Goal: Task Accomplishment & Management: Manage account settings

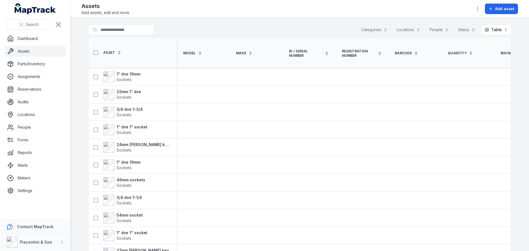
drag, startPoint x: 502, startPoint y: 30, endPoint x: 513, endPoint y: 31, distance: 11.6
click at [513, 31] on main "Search for assets Categories Locations People Status Table ***** Asset Model Ma…" at bounding box center [299, 134] width 458 height 233
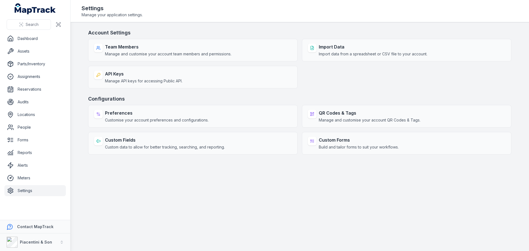
click at [156, 169] on main "Account Settings Team Members Manage and customise your account team members an…" at bounding box center [299, 136] width 458 height 229
click at [29, 37] on link "Dashboard" at bounding box center [34, 38] width 61 height 11
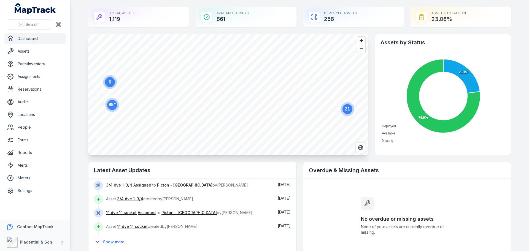
click at [345, 108] on text "21" at bounding box center [347, 109] width 5 height 5
click at [32, 50] on link "Assets" at bounding box center [34, 51] width 61 height 11
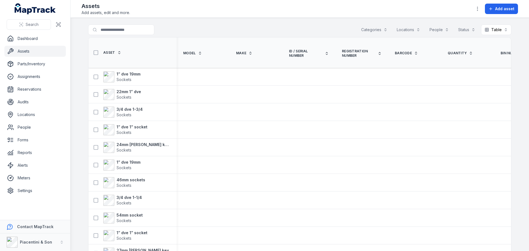
click at [373, 31] on div "Categories" at bounding box center [373, 30] width 33 height 10
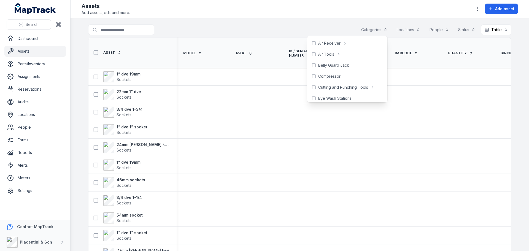
click at [372, 30] on div "Categories" at bounding box center [373, 30] width 33 height 10
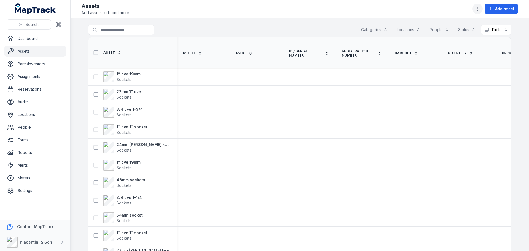
click at [479, 9] on icon "button" at bounding box center [477, 9] width 6 height 6
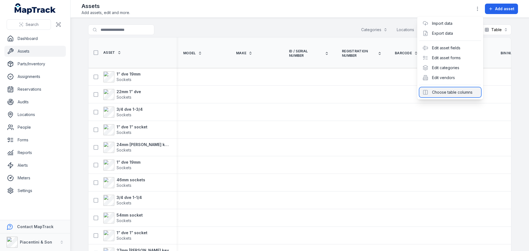
click at [447, 92] on div "Choose table columns" at bounding box center [450, 92] width 62 height 10
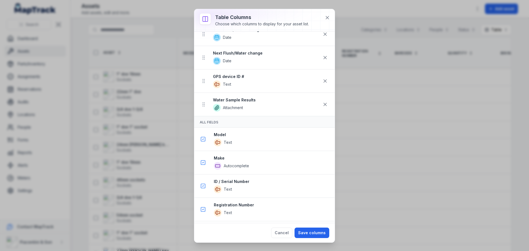
scroll to position [1294, 0]
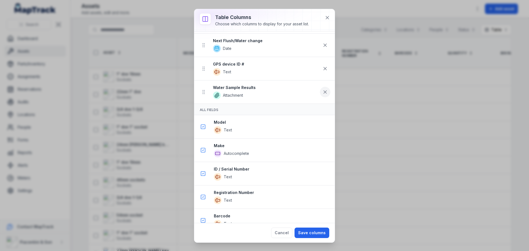
click at [322, 90] on icon at bounding box center [325, 92] width 6 height 6
click at [320, 95] on button at bounding box center [325, 92] width 10 height 10
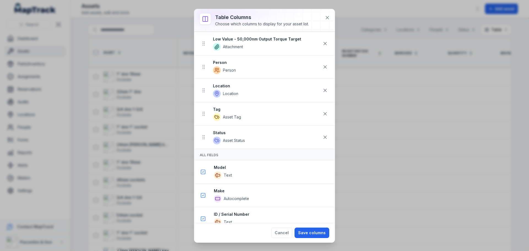
scroll to position [1075, 0]
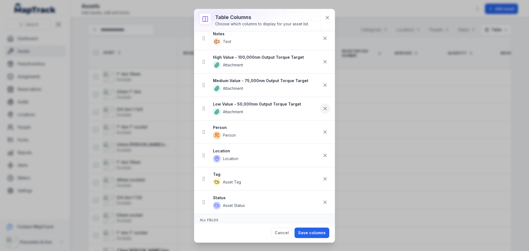
click at [322, 106] on icon at bounding box center [325, 109] width 6 height 6
click at [322, 87] on icon at bounding box center [325, 85] width 6 height 6
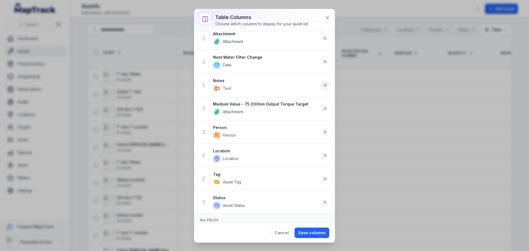
click at [324, 110] on icon at bounding box center [325, 108] width 3 height 3
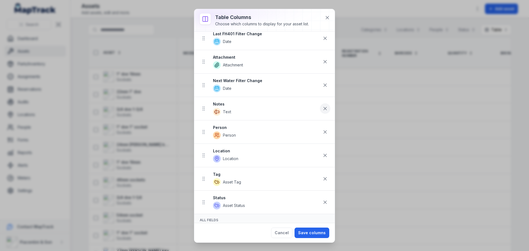
click at [322, 108] on icon at bounding box center [325, 109] width 6 height 6
click at [322, 106] on icon at bounding box center [325, 109] width 6 height 6
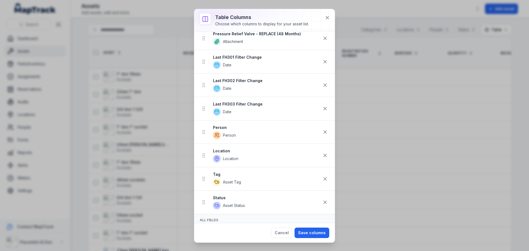
click at [322, 106] on icon at bounding box center [325, 109] width 6 height 6
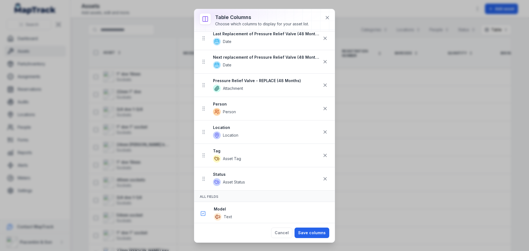
scroll to position [763, 0]
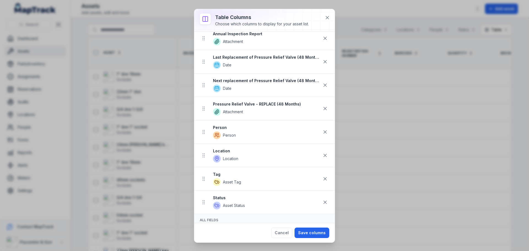
click at [322, 106] on icon at bounding box center [325, 109] width 6 height 6
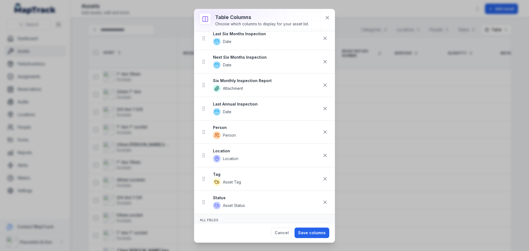
click at [322, 106] on icon at bounding box center [325, 109] width 6 height 6
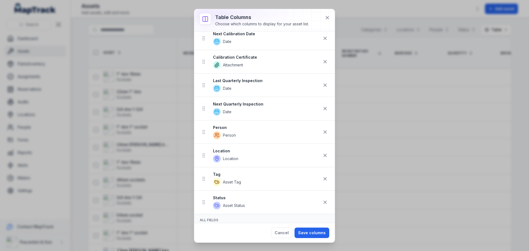
click at [322, 106] on icon at bounding box center [325, 109] width 6 height 6
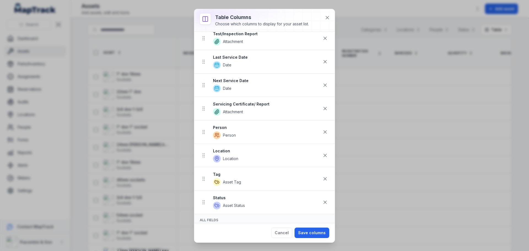
click at [322, 106] on icon at bounding box center [325, 109] width 6 height 6
click at [288, 235] on button "Cancel" at bounding box center [281, 232] width 21 height 10
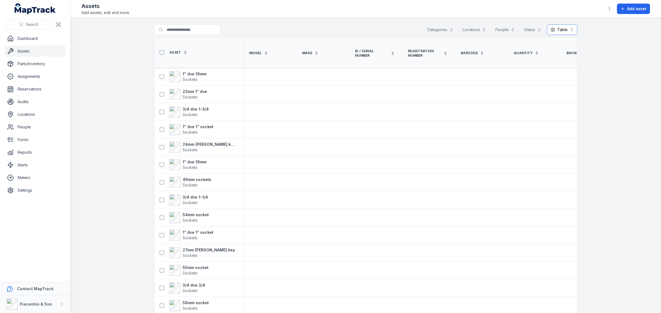
click at [528, 27] on button "Table *****" at bounding box center [562, 30] width 30 height 10
drag, startPoint x: 291, startPoint y: 51, endPoint x: 189, endPoint y: 47, distance: 102.5
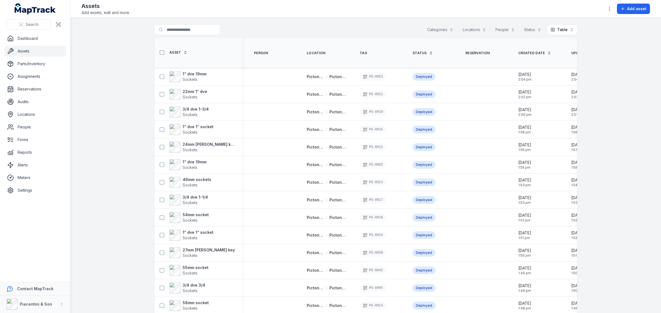
scroll to position [0, 2679]
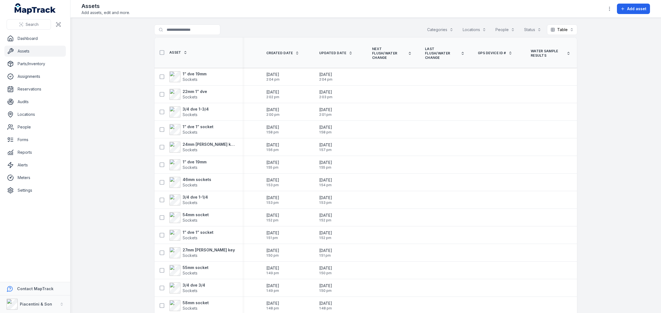
drag, startPoint x: 322, startPoint y: 54, endPoint x: 387, endPoint y: 57, distance: 64.5
drag, startPoint x: 510, startPoint y: 54, endPoint x: 143, endPoint y: 56, distance: 366.5
drag, startPoint x: 341, startPoint y: 36, endPoint x: 341, endPoint y: 46, distance: 9.9
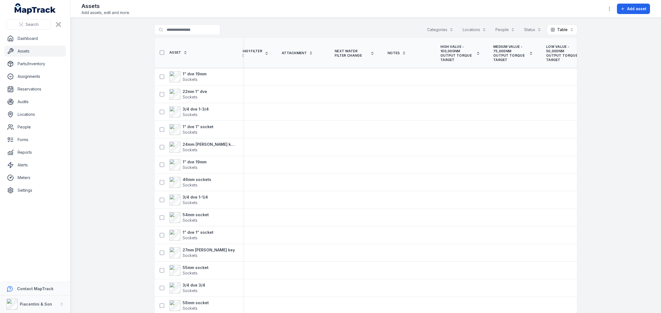
drag, startPoint x: 309, startPoint y: 59, endPoint x: 245, endPoint y: 56, distance: 63.9
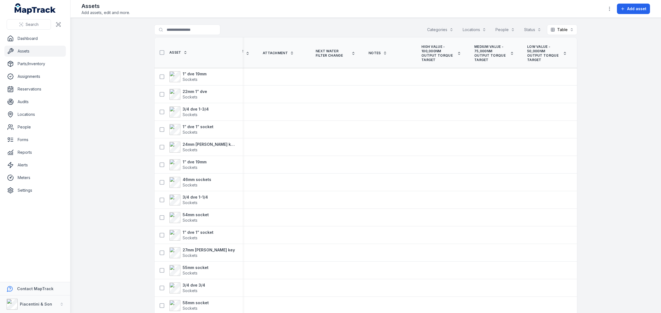
drag, startPoint x: 369, startPoint y: 59, endPoint x: 425, endPoint y: 64, distance: 55.5
drag, startPoint x: 407, startPoint y: 56, endPoint x: 379, endPoint y: 56, distance: 28.1
drag, startPoint x: 435, startPoint y: 52, endPoint x: 316, endPoint y: 49, distance: 119.0
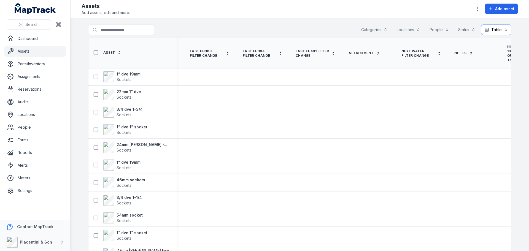
click at [493, 31] on button "Table *****" at bounding box center [496, 30] width 30 height 10
click at [466, 29] on div "Categories Locations People Status Table *****" at bounding box center [434, 30] width 154 height 10
click at [499, 28] on button "Table *****" at bounding box center [496, 30] width 30 height 10
click at [478, 9] on div "Toggle Navigation Assets Add assets, edit and more. Add asset Search for assets…" at bounding box center [299, 125] width 458 height 251
click at [477, 10] on icon "button" at bounding box center [477, 9] width 6 height 6
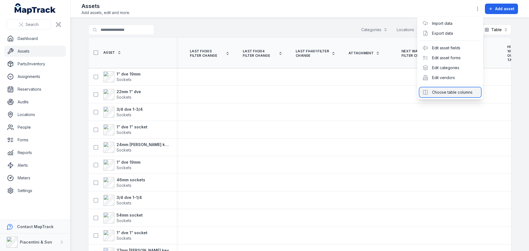
click at [468, 90] on div "Choose table columns" at bounding box center [450, 92] width 62 height 10
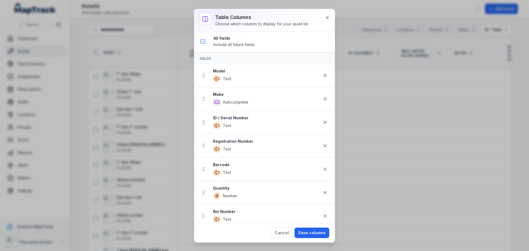
scroll to position [220, 0]
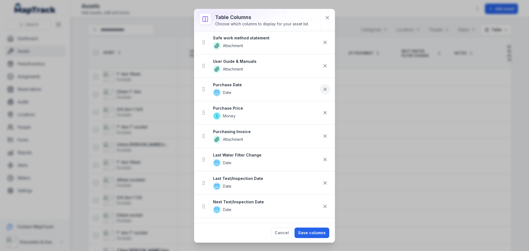
click at [322, 87] on icon at bounding box center [325, 89] width 6 height 6
click at [322, 90] on icon at bounding box center [325, 89] width 6 height 6
click at [322, 110] on icon at bounding box center [325, 113] width 6 height 6
click at [322, 90] on icon at bounding box center [325, 89] width 6 height 6
click at [322, 110] on icon at bounding box center [325, 113] width 6 height 6
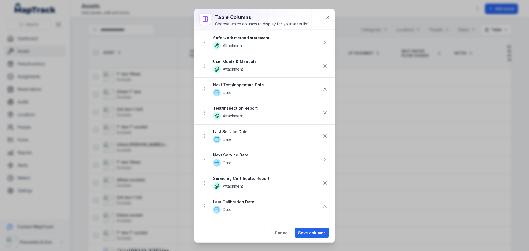
click at [322, 90] on icon at bounding box center [325, 89] width 6 height 6
click at [322, 110] on icon at bounding box center [325, 113] width 6 height 6
click at [322, 90] on icon at bounding box center [325, 89] width 6 height 6
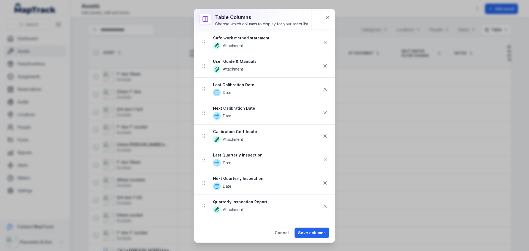
click at [322, 90] on icon at bounding box center [325, 89] width 6 height 6
click at [322, 110] on icon at bounding box center [325, 113] width 6 height 6
click at [322, 90] on icon at bounding box center [325, 89] width 6 height 6
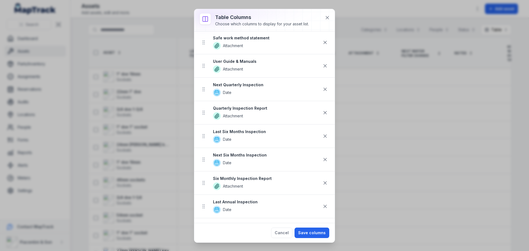
click at [322, 110] on icon at bounding box center [325, 113] width 6 height 6
click at [322, 90] on icon at bounding box center [325, 89] width 6 height 6
click at [322, 110] on icon at bounding box center [325, 113] width 6 height 6
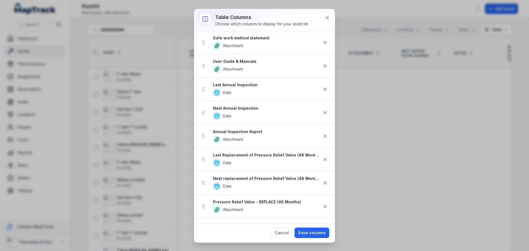
click at [322, 90] on icon at bounding box center [325, 89] width 6 height 6
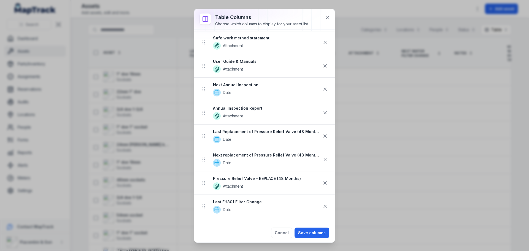
click at [322, 90] on icon at bounding box center [325, 89] width 6 height 6
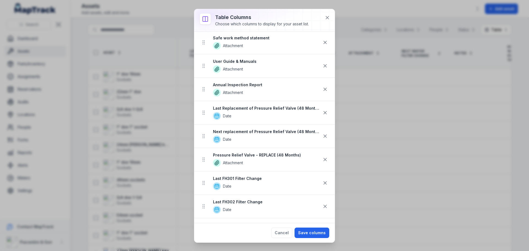
click at [322, 90] on icon at bounding box center [325, 89] width 6 height 6
click at [322, 110] on icon at bounding box center [325, 113] width 6 height 6
click at [322, 90] on icon at bounding box center [325, 89] width 6 height 6
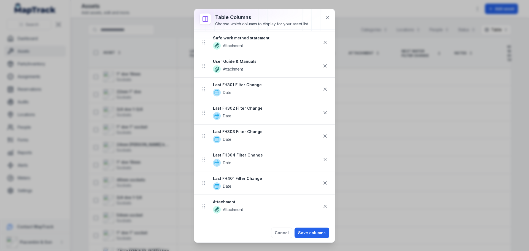
click at [322, 90] on icon at bounding box center [325, 89] width 6 height 6
click at [322, 110] on icon at bounding box center [325, 113] width 6 height 6
click at [322, 90] on icon at bounding box center [325, 89] width 6 height 6
click at [322, 110] on icon at bounding box center [325, 113] width 6 height 6
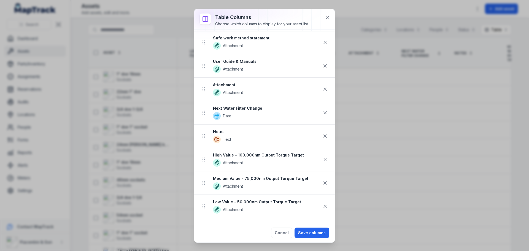
click at [322, 90] on icon at bounding box center [325, 89] width 6 height 6
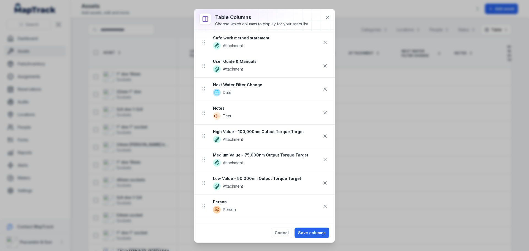
click at [322, 90] on icon at bounding box center [325, 89] width 6 height 6
click at [322, 110] on icon at bounding box center [325, 113] width 6 height 6
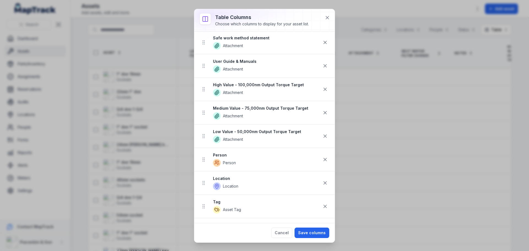
click at [322, 90] on icon at bounding box center [325, 89] width 6 height 6
click at [322, 110] on icon at bounding box center [325, 113] width 6 height 6
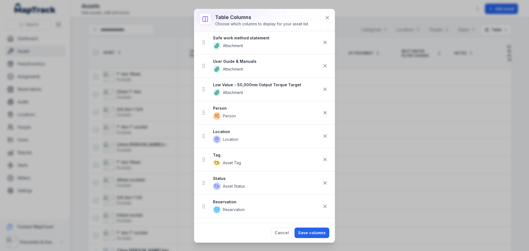
click at [322, 90] on icon at bounding box center [325, 89] width 6 height 6
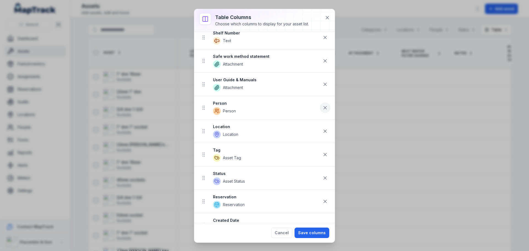
scroll to position [193, 0]
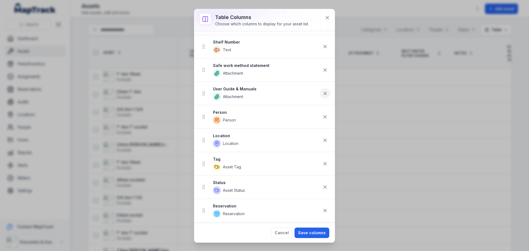
click at [320, 96] on button at bounding box center [325, 93] width 10 height 10
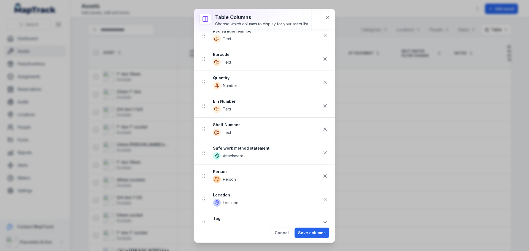
scroll to position [55, 0]
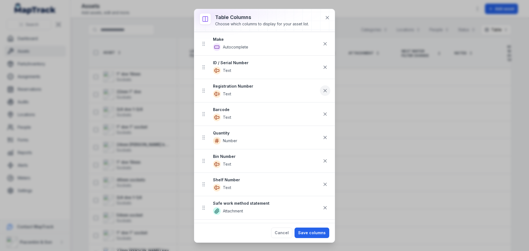
click at [322, 92] on icon at bounding box center [325, 91] width 6 height 6
click at [322, 93] on icon at bounding box center [325, 91] width 6 height 6
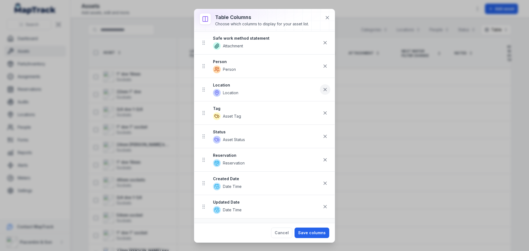
scroll to position [110, 0]
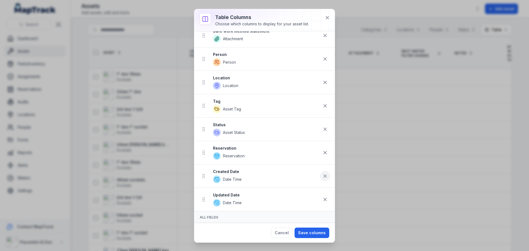
click at [322, 178] on icon at bounding box center [325, 176] width 6 height 6
click at [322, 199] on icon at bounding box center [325, 200] width 6 height 6
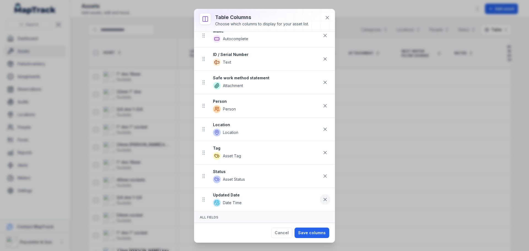
scroll to position [40, 0]
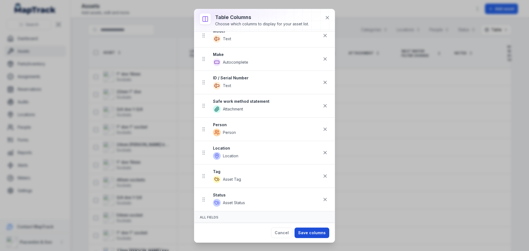
click at [311, 235] on button "Save columns" at bounding box center [311, 232] width 35 height 10
